Goal: Navigation & Orientation: Find specific page/section

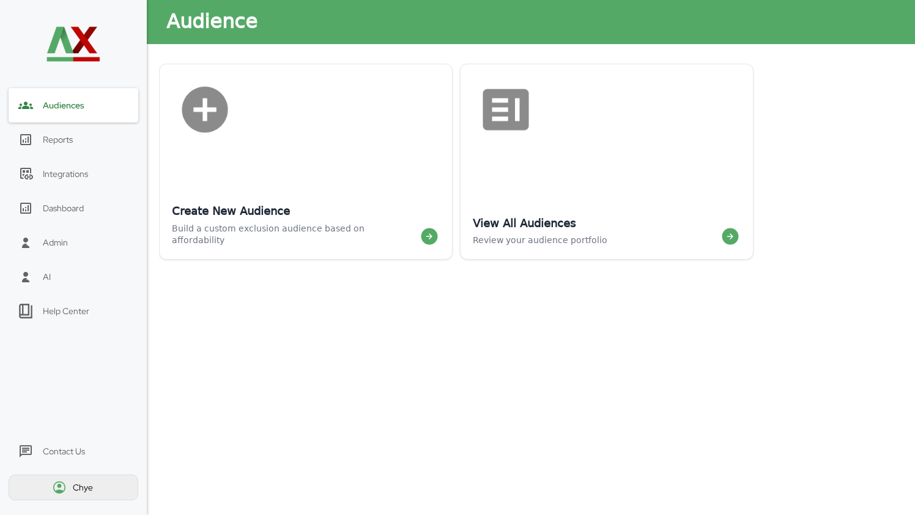
click at [61, 485] on img at bounding box center [59, 487] width 15 height 15
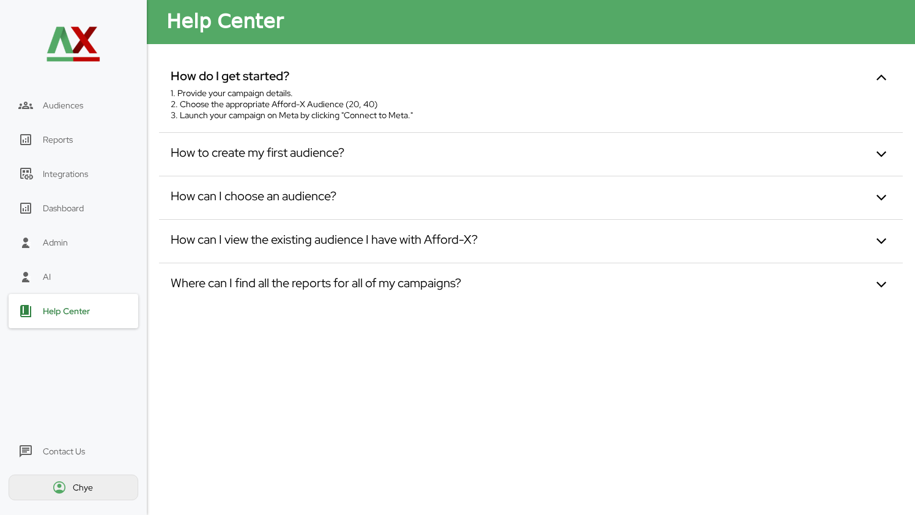
click at [65, 494] on div "Chye" at bounding box center [74, 487] width 130 height 26
